Goal: Transaction & Acquisition: Purchase product/service

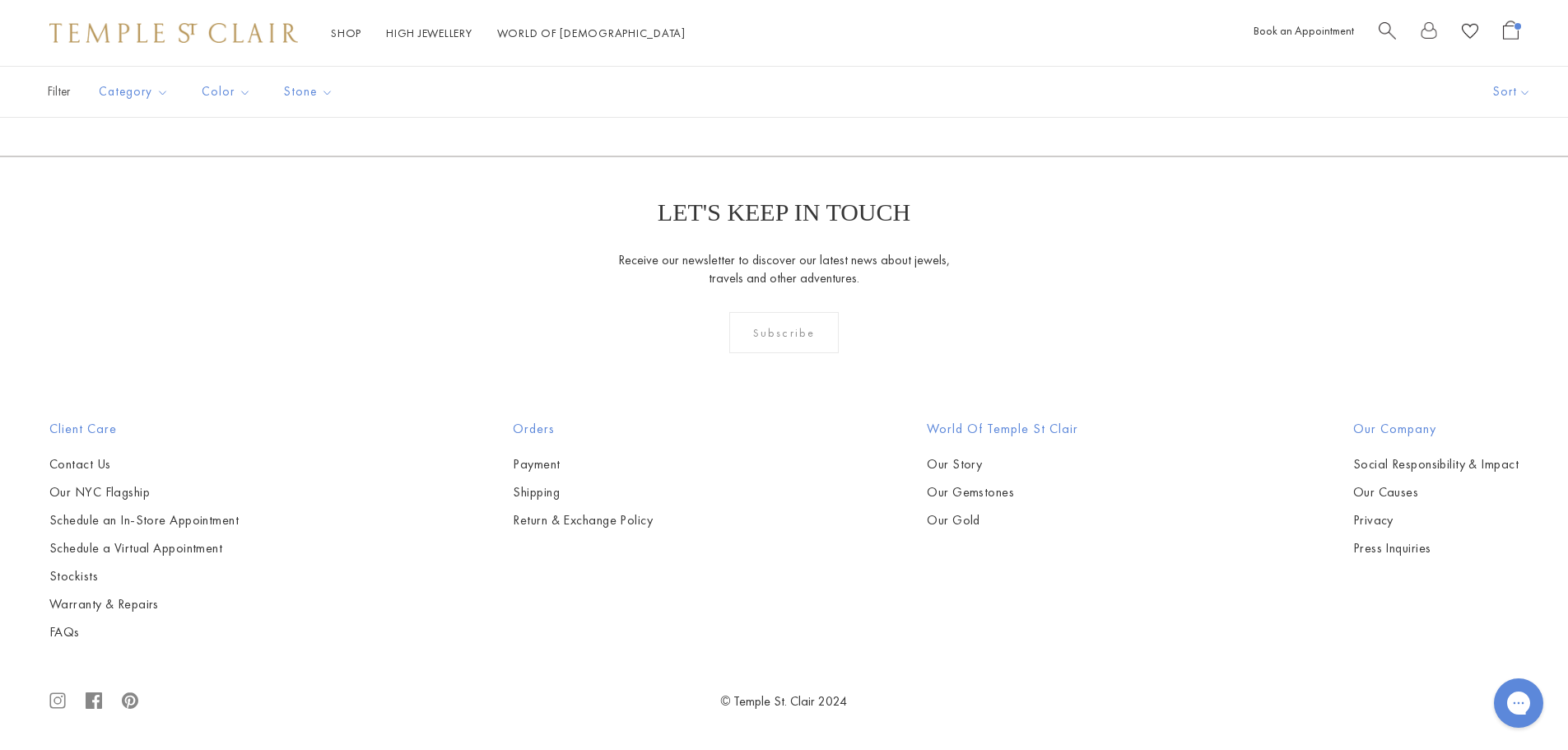
scroll to position [6007, 0]
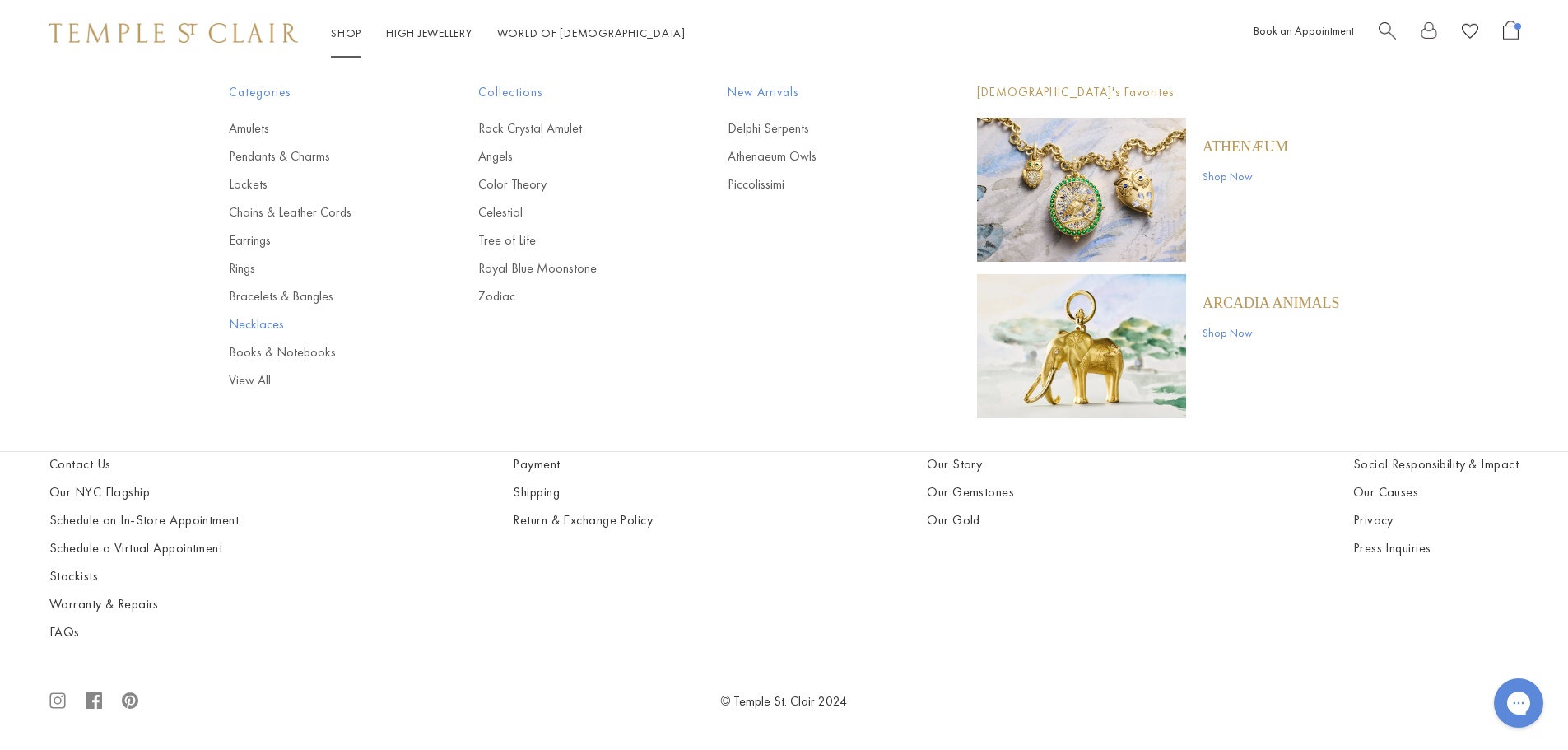
click at [265, 315] on link "Necklaces" at bounding box center [320, 324] width 183 height 18
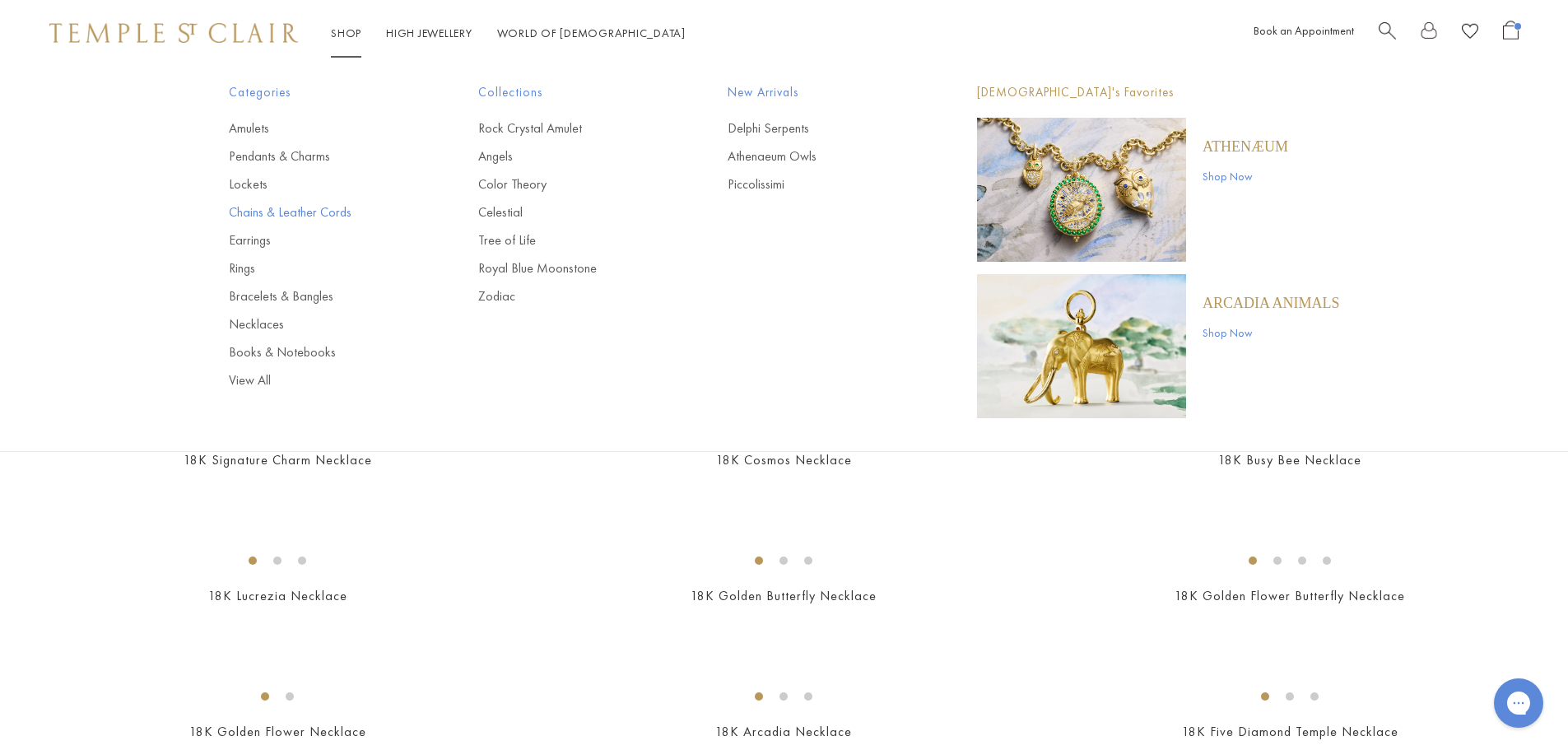
click at [317, 210] on link "Chains & Leather Cords" at bounding box center [320, 212] width 183 height 18
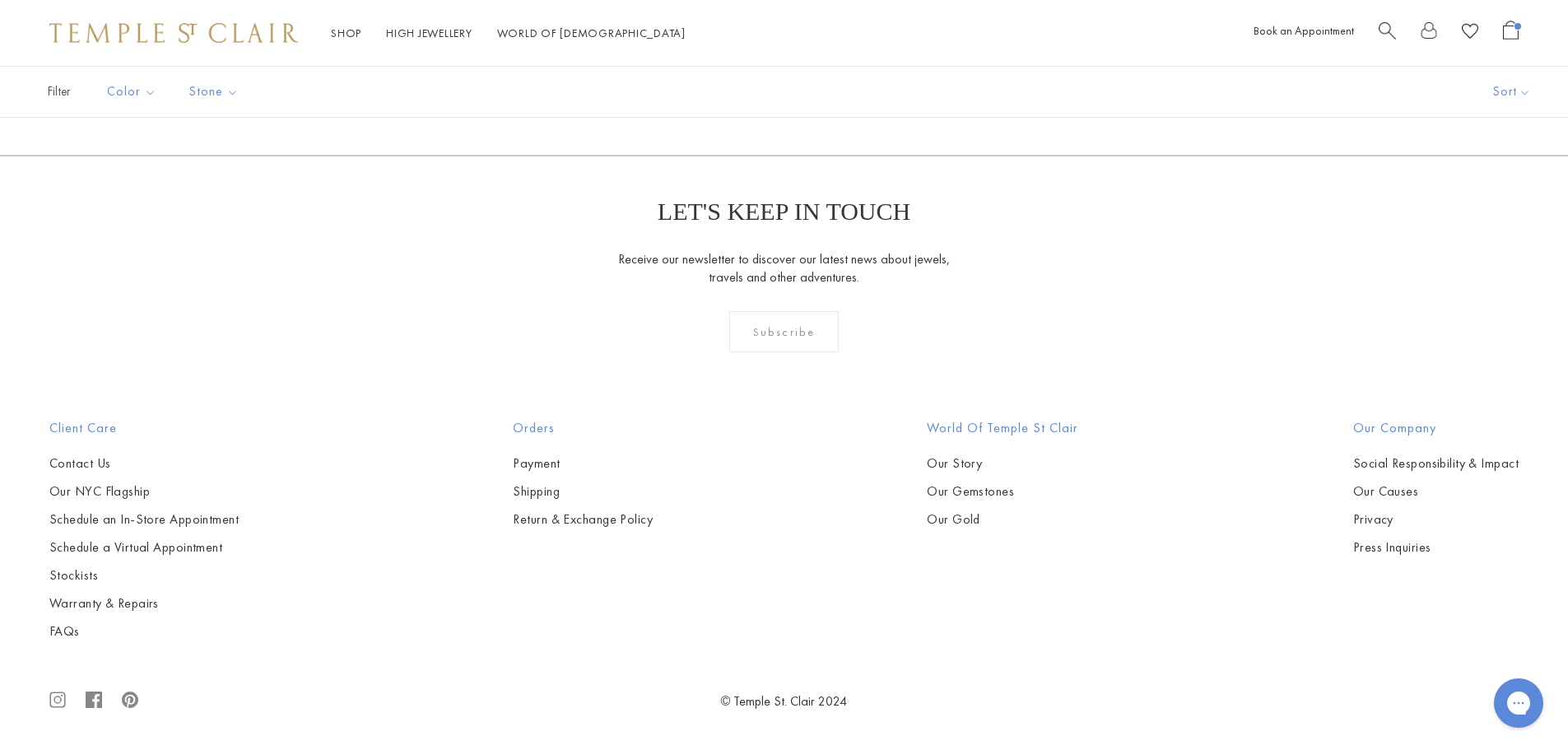
scroll to position [1481, 0]
click at [0, 0] on img at bounding box center [0, 0] width 0 height 0
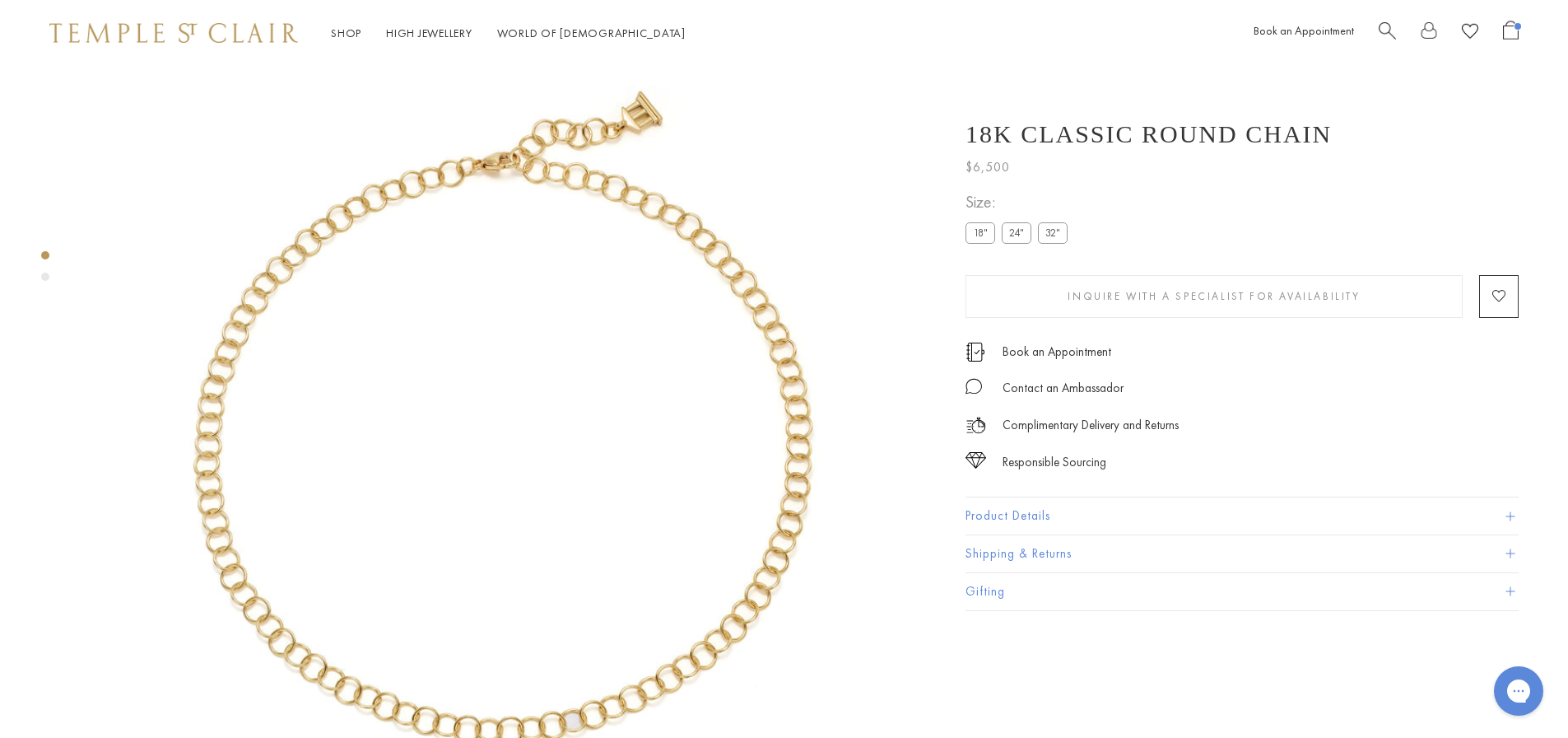
click at [1015, 243] on label "24"" at bounding box center [1017, 232] width 30 height 21
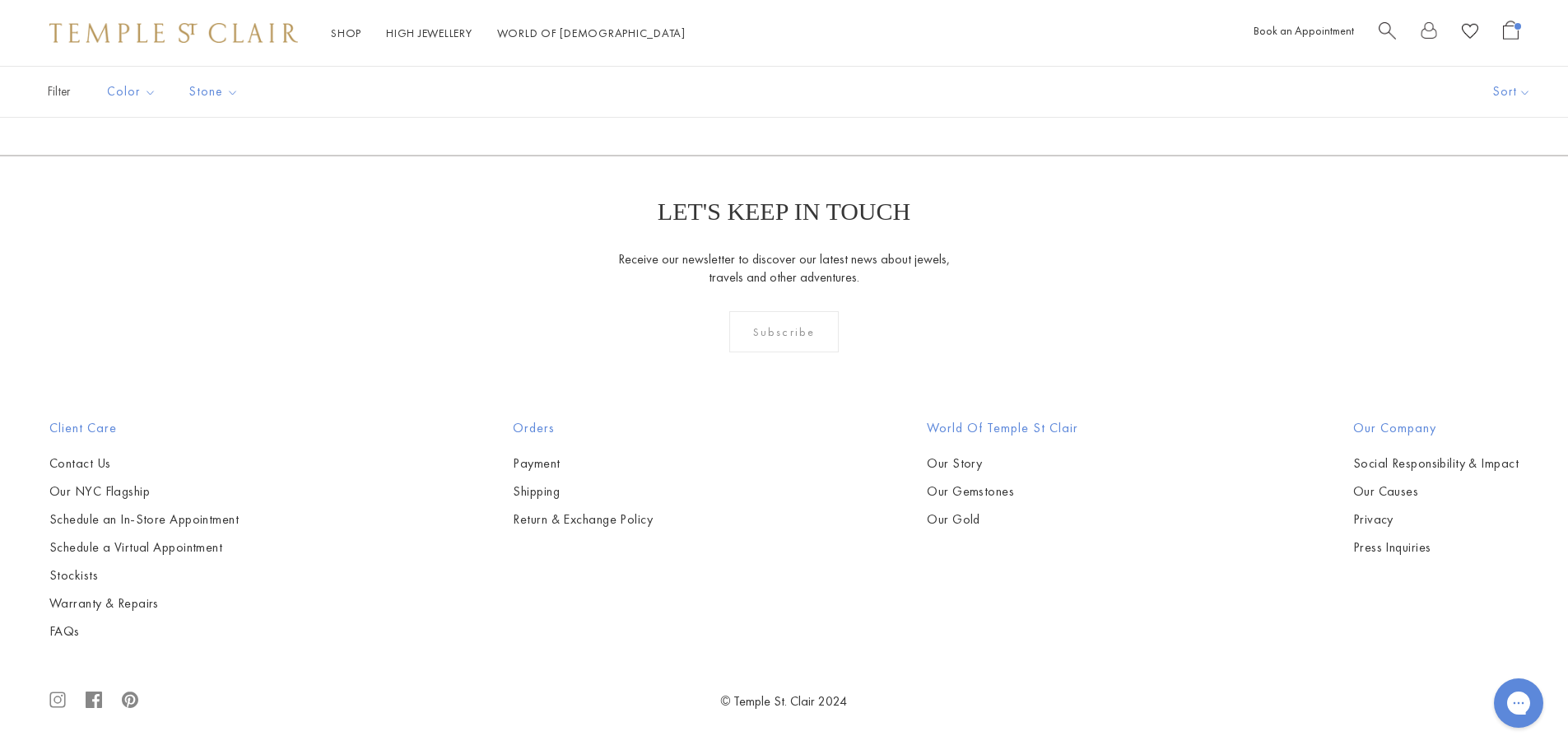
click at [0, 0] on img at bounding box center [0, 0] width 0 height 0
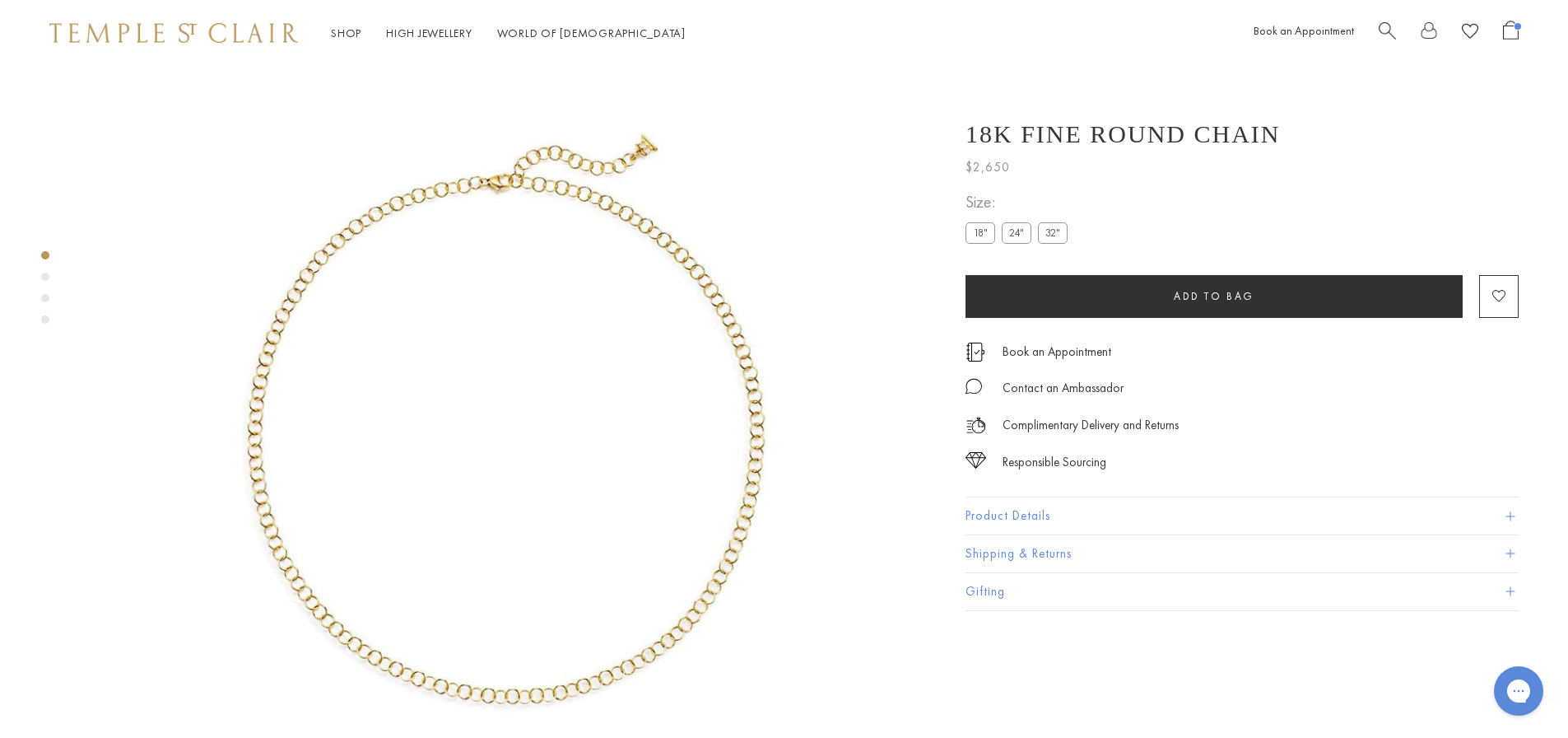
scroll to position [66, 0]
click at [1012, 232] on label "24"" at bounding box center [1017, 232] width 30 height 21
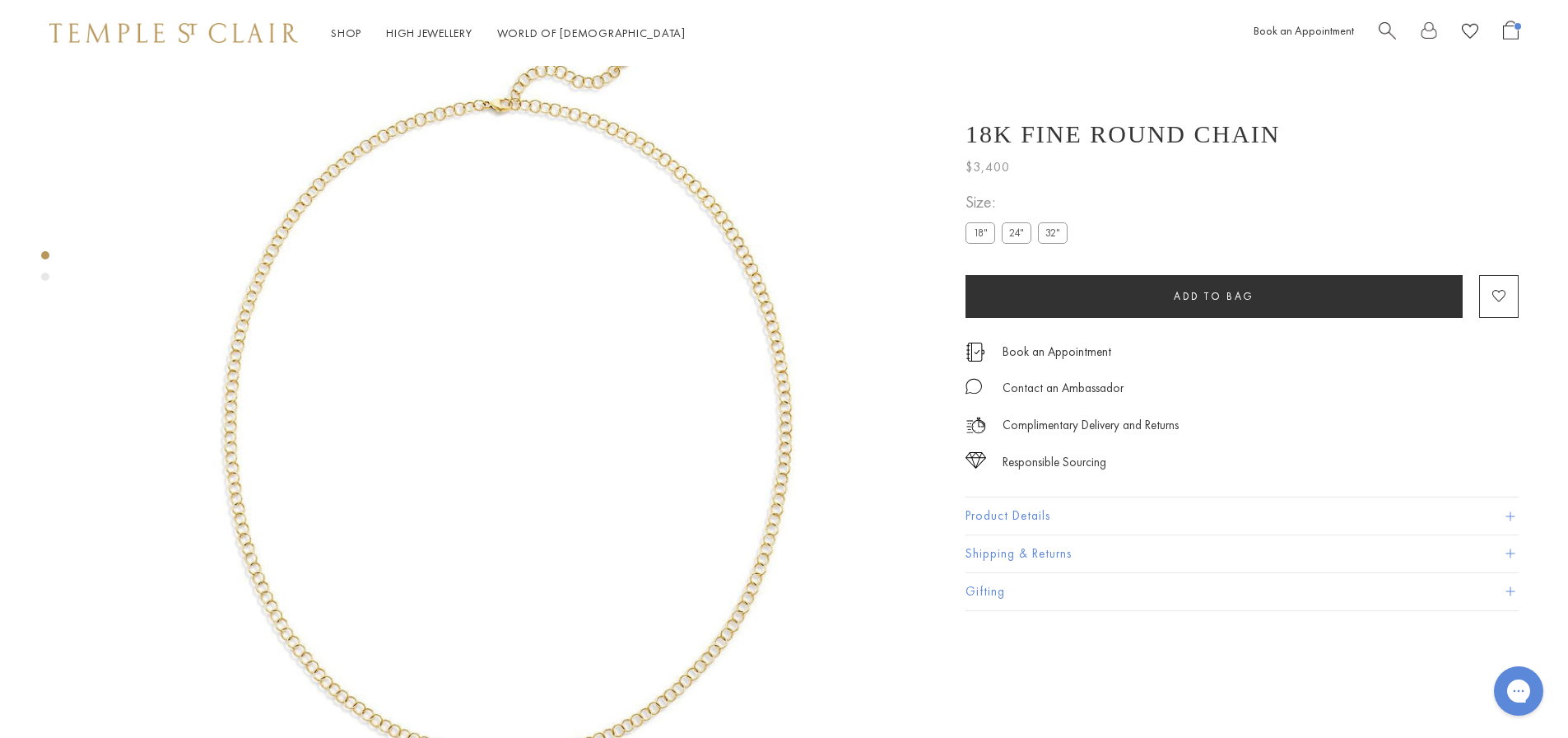
click at [1059, 229] on label "32"" at bounding box center [1053, 232] width 30 height 21
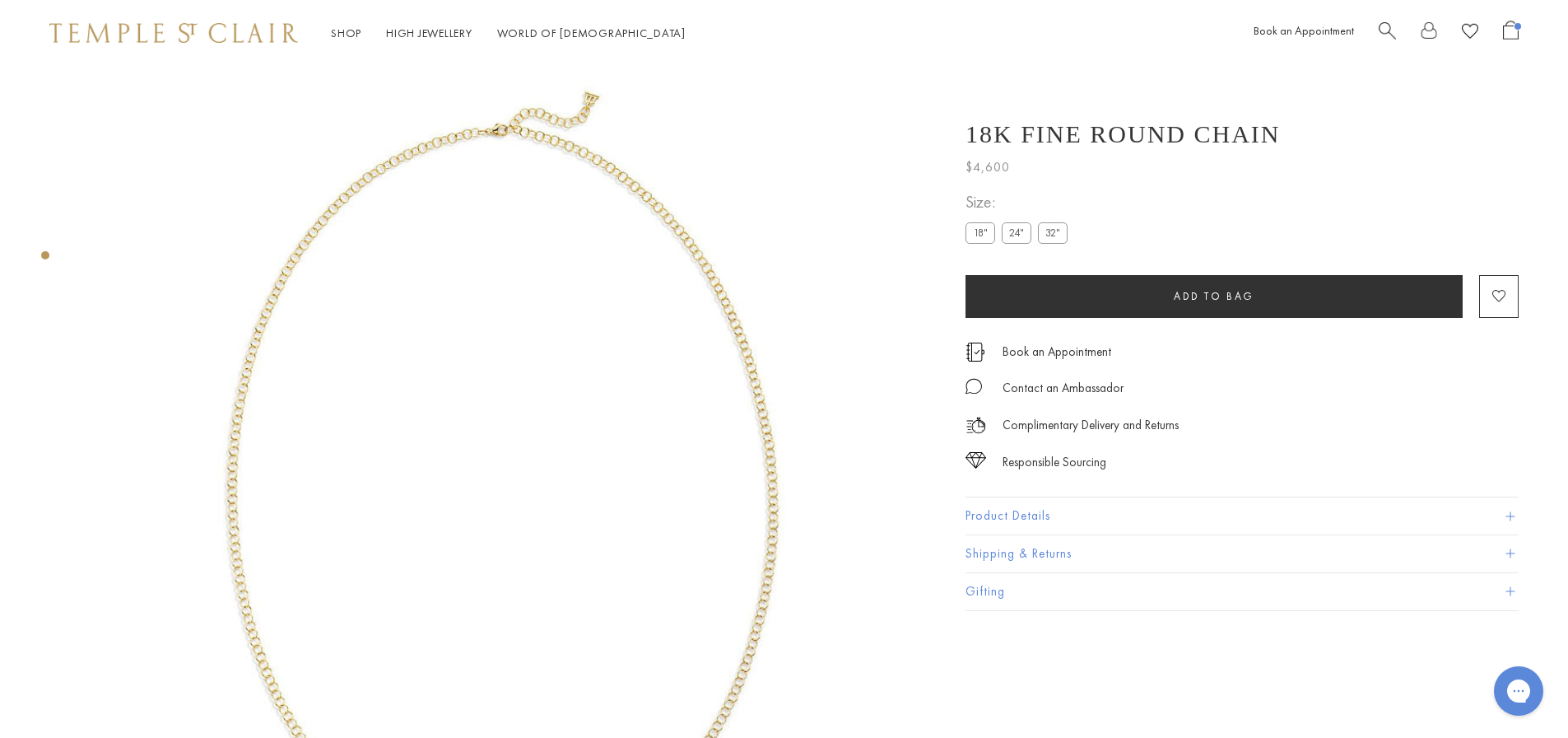
click at [1242, 305] on button "Add to bag" at bounding box center [1214, 296] width 497 height 43
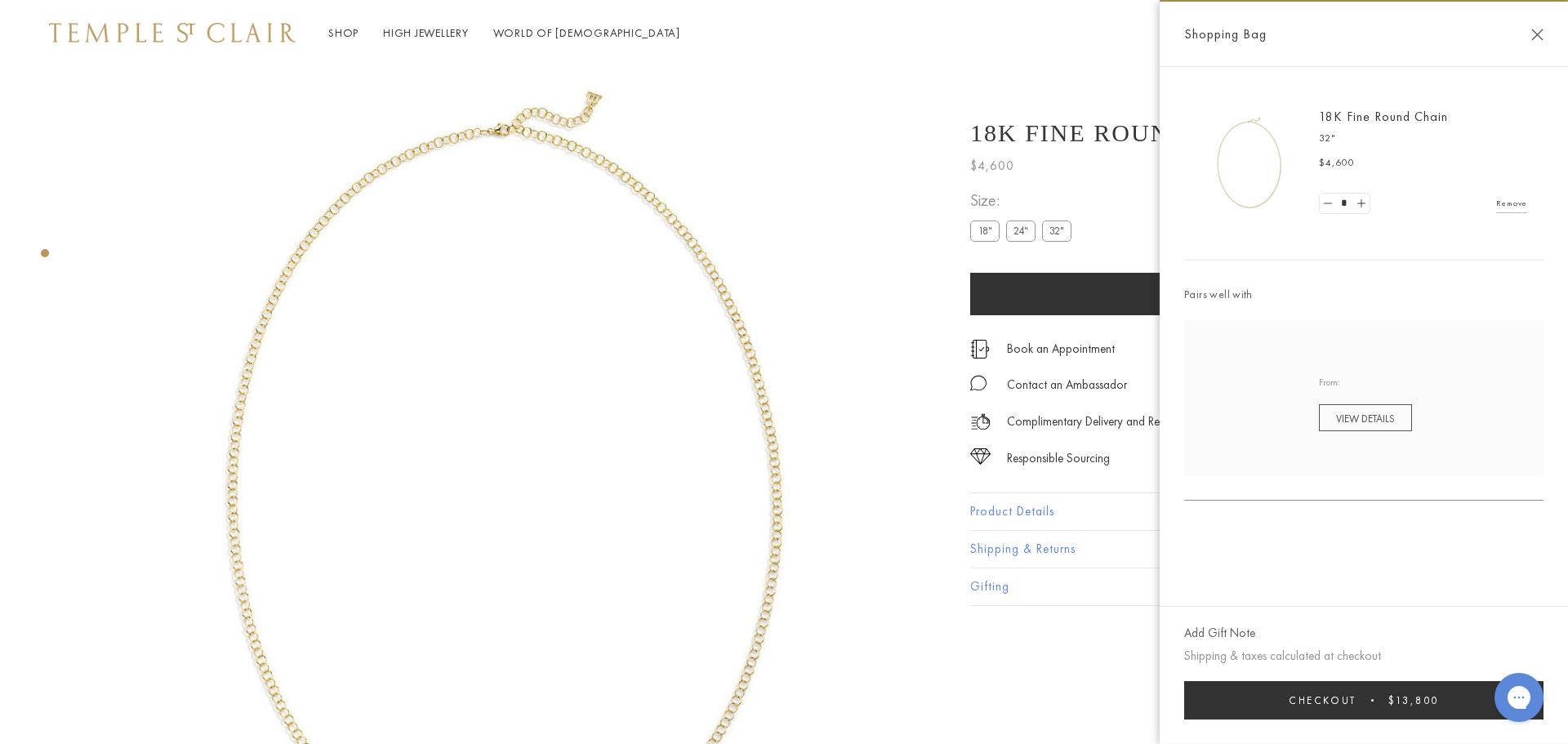
click at [820, 222] on img at bounding box center [506, 489] width 849 height 849
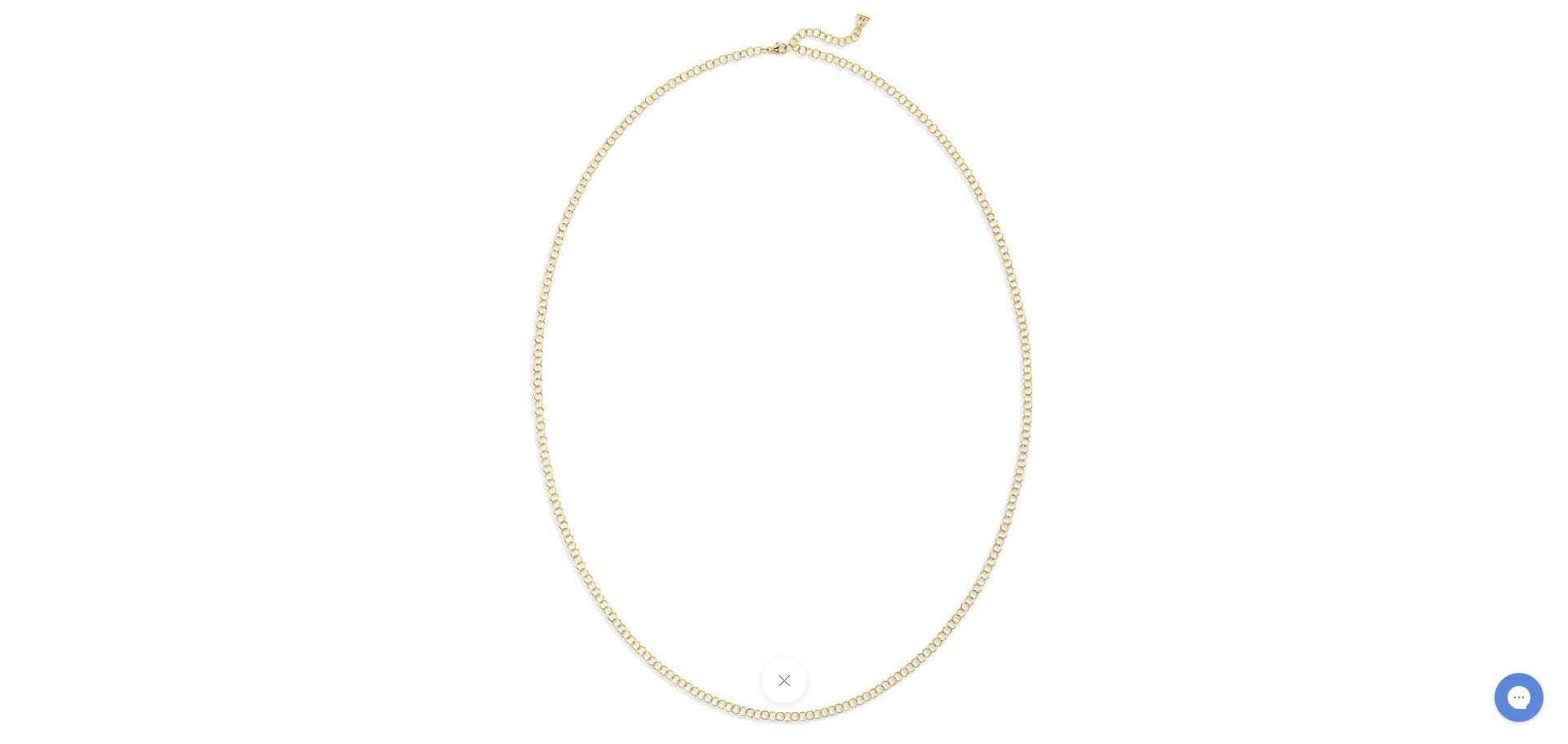
click at [206, 126] on div at bounding box center [784, 372] width 1568 height 744
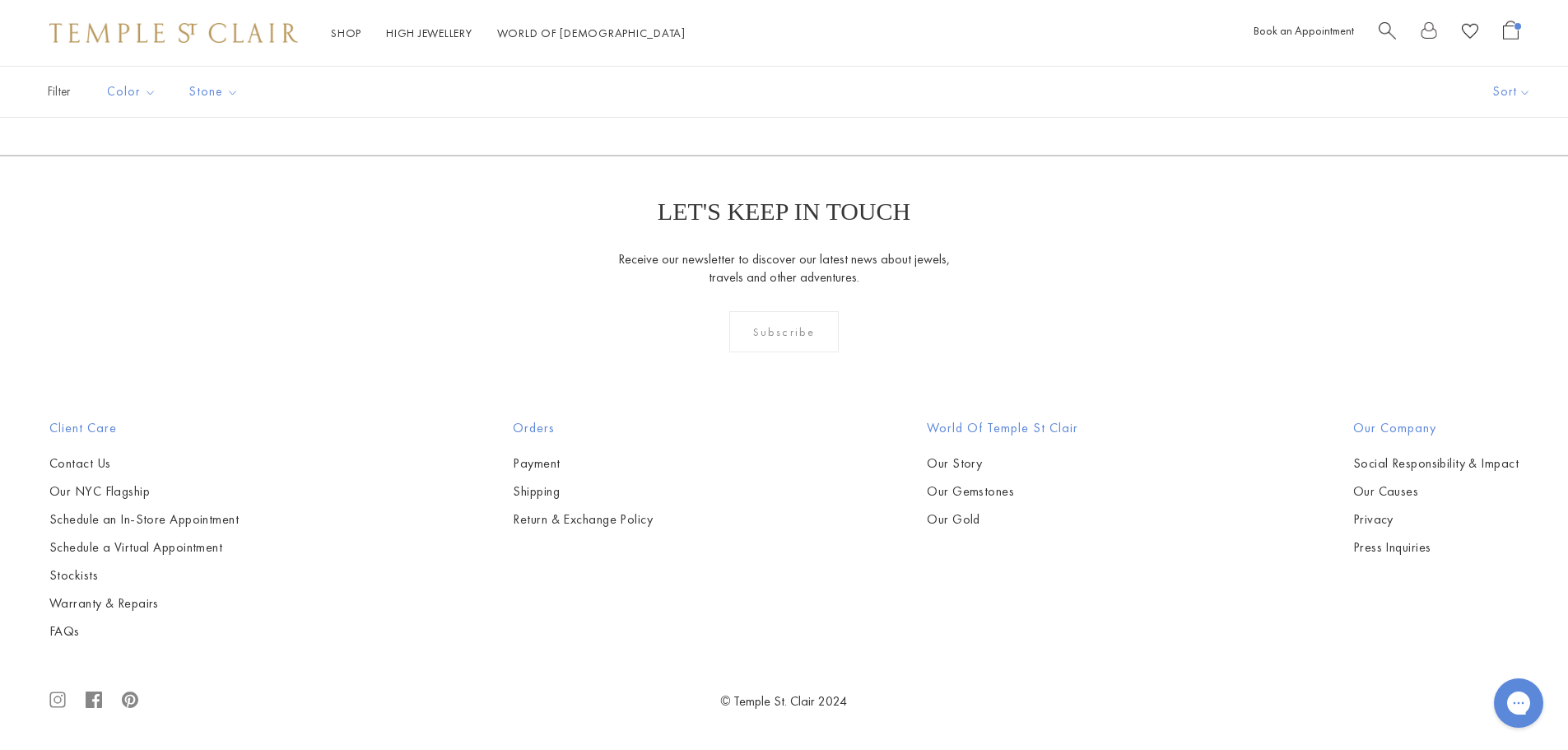
scroll to position [2551, 0]
click at [0, 0] on img at bounding box center [0, 0] width 0 height 0
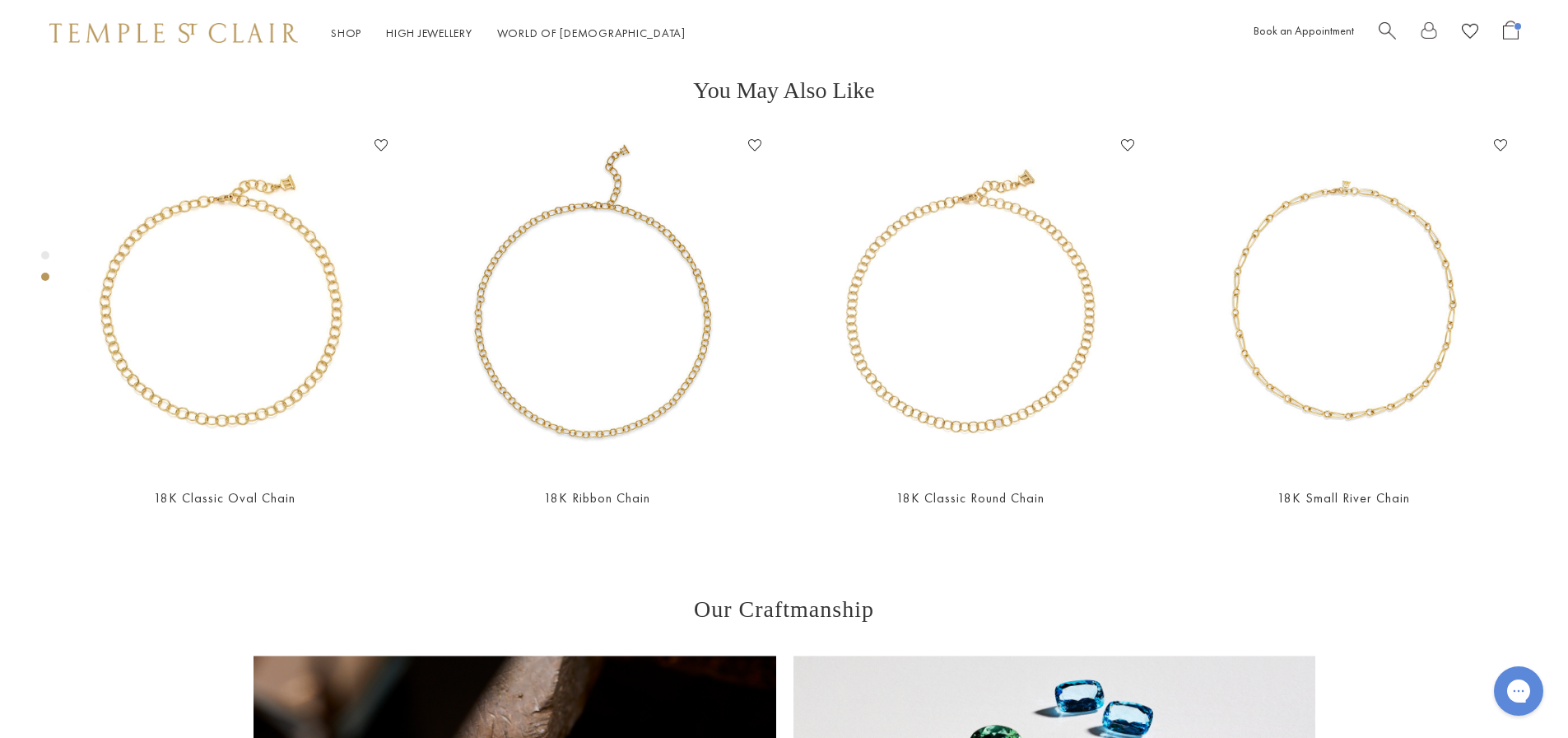
scroll to position [889, 0]
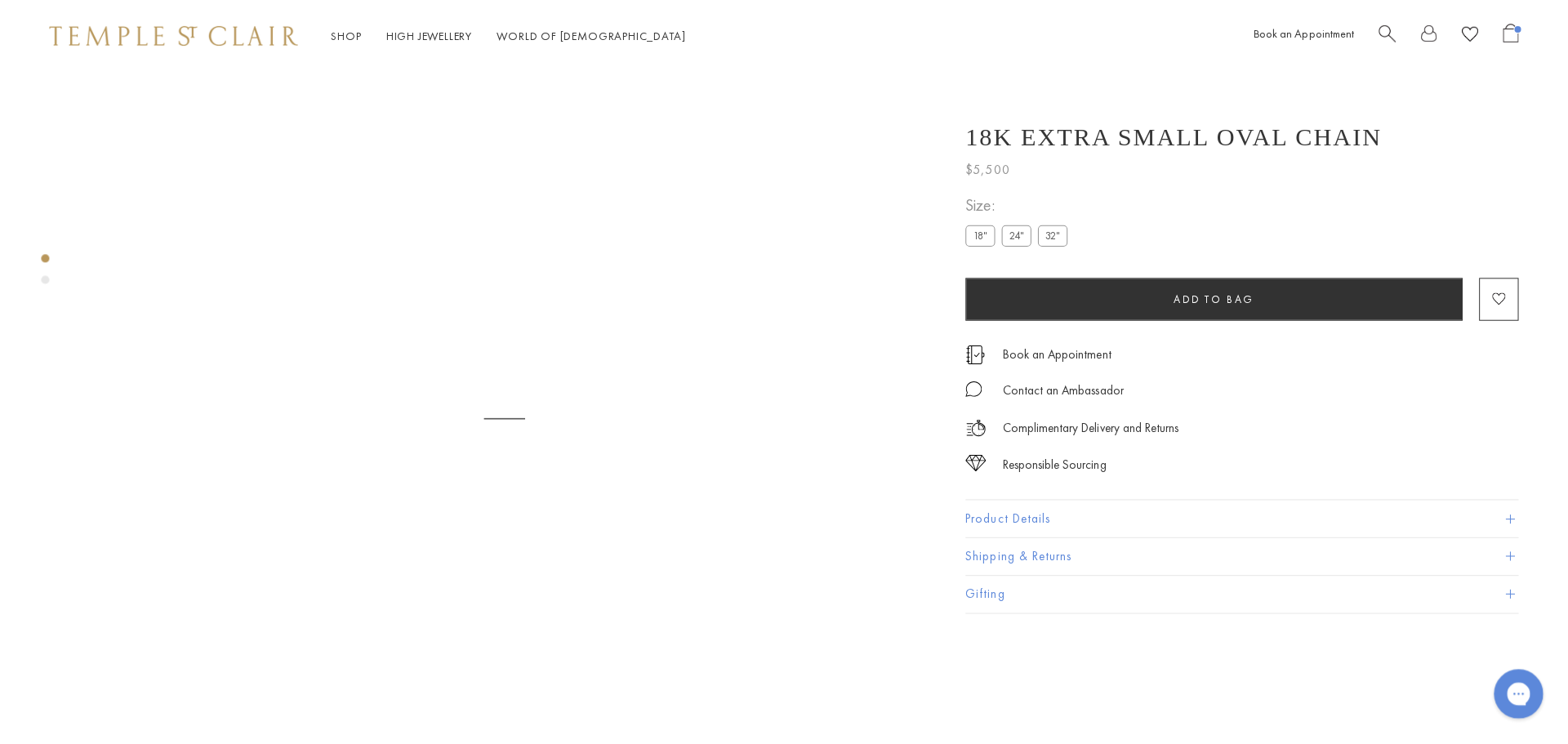
scroll to position [65, 0]
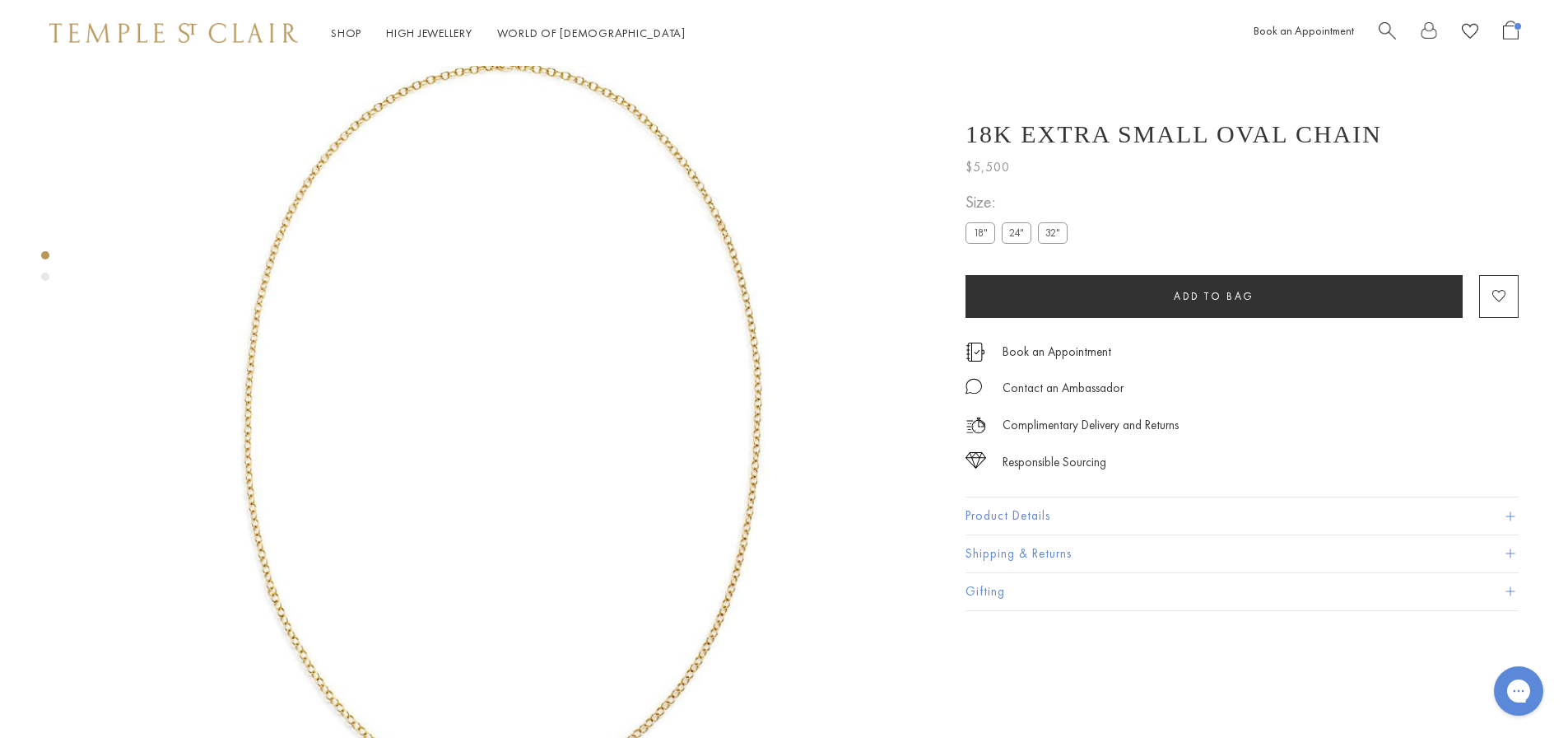
click at [1021, 233] on label "24"" at bounding box center [1017, 232] width 30 height 21
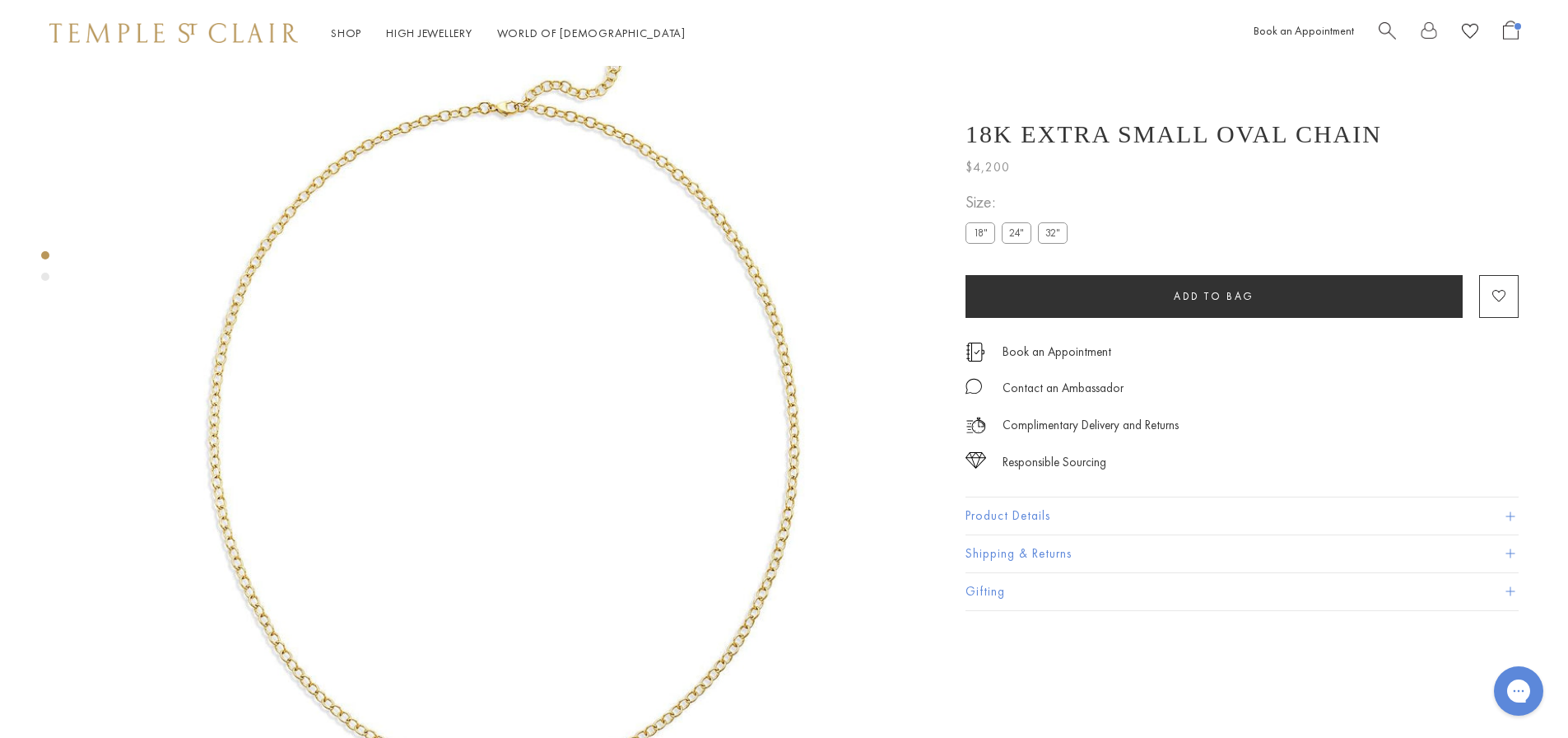
click at [1050, 239] on label "32"" at bounding box center [1053, 232] width 30 height 21
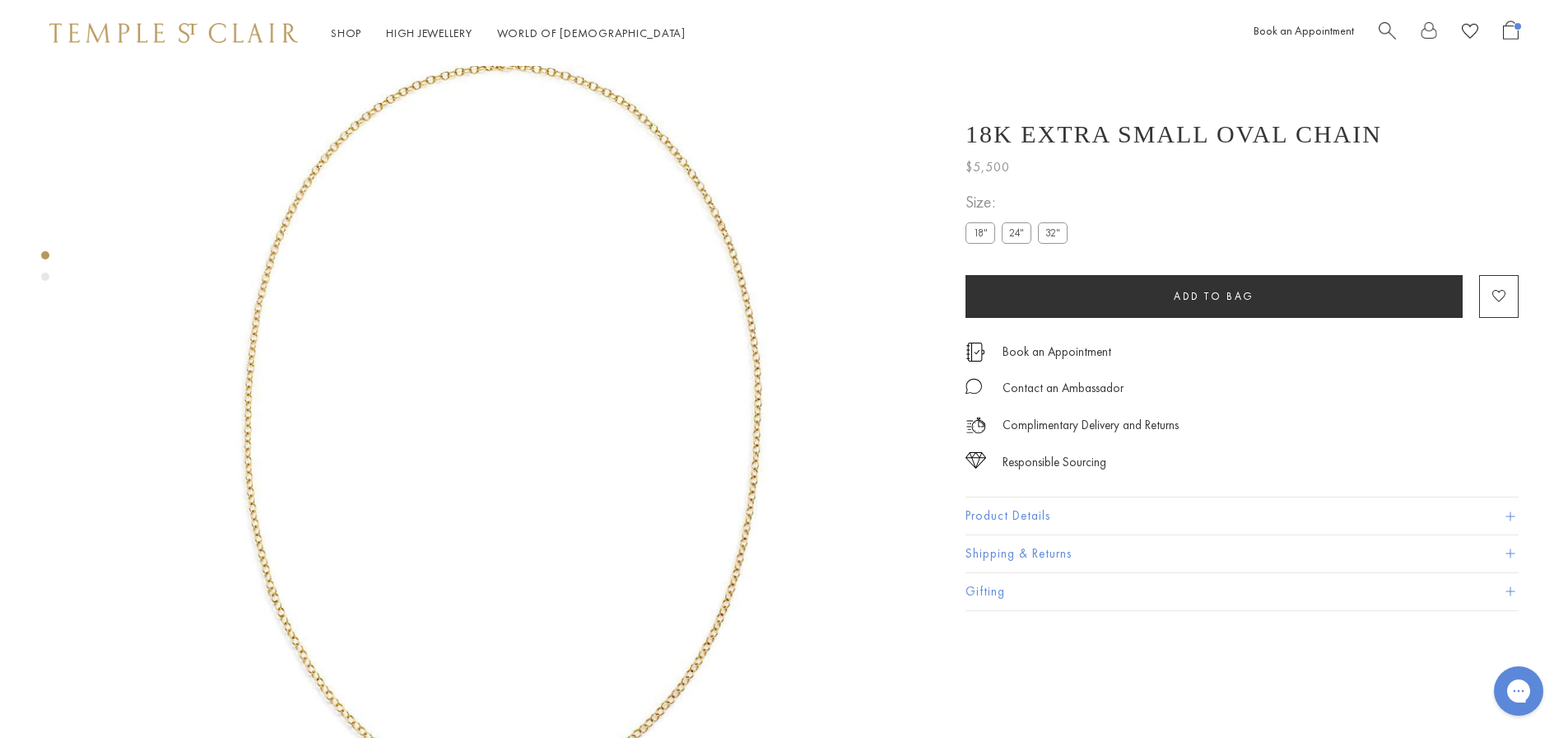
click at [1137, 296] on button "Add to bag" at bounding box center [1214, 296] width 497 height 43
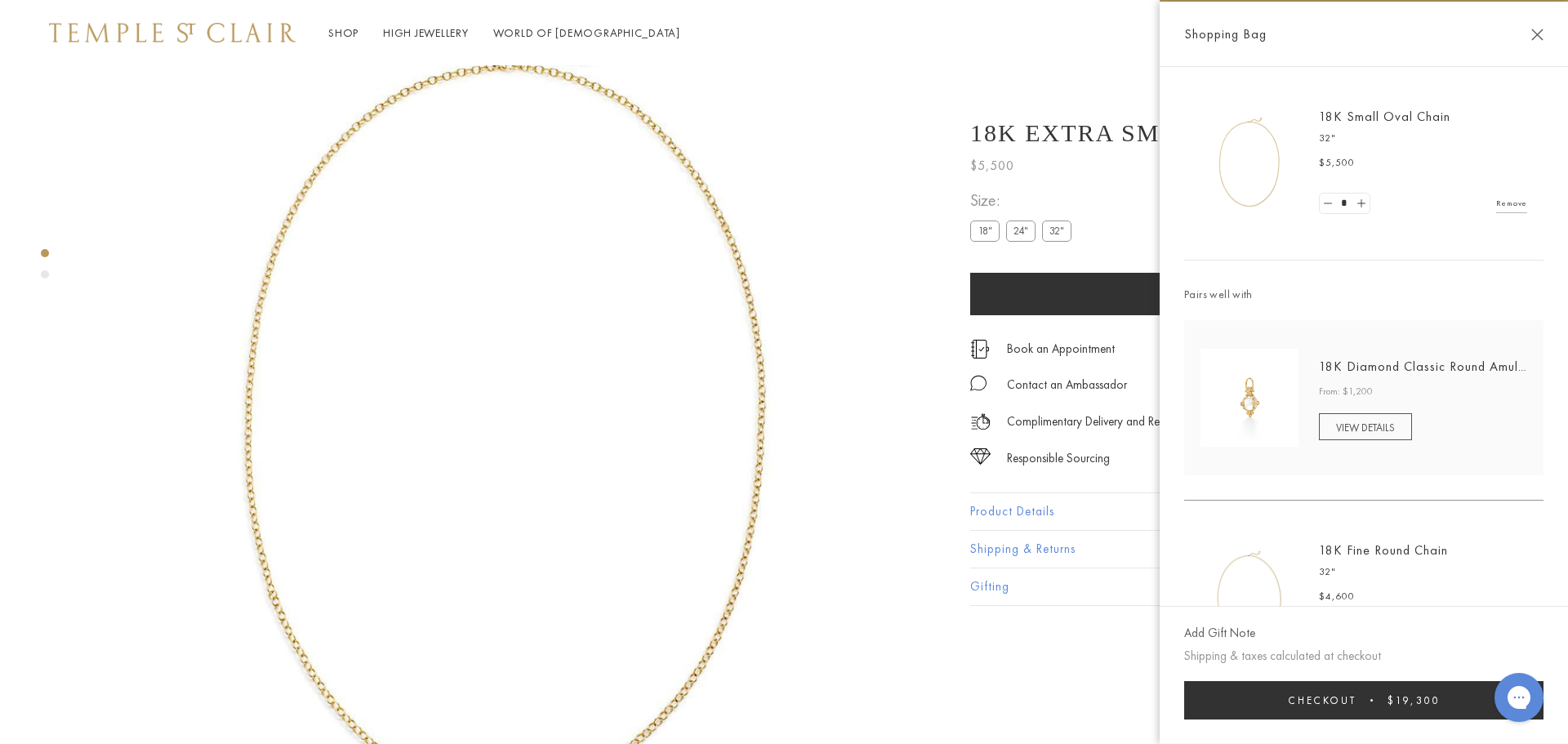
click at [116, 156] on img at bounding box center [506, 424] width 849 height 849
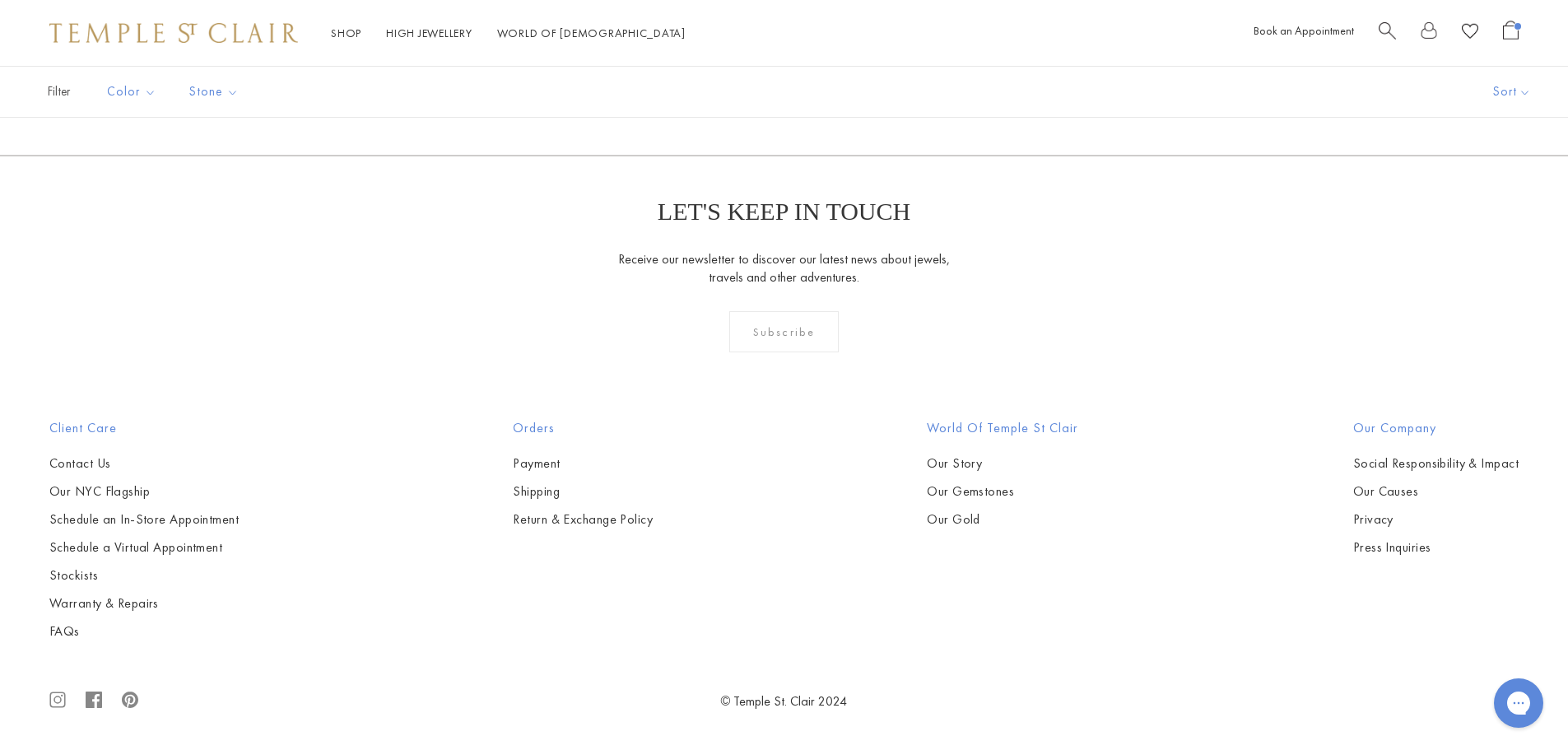
scroll to position [3456, 0]
